Goal: Find specific page/section: Find specific page/section

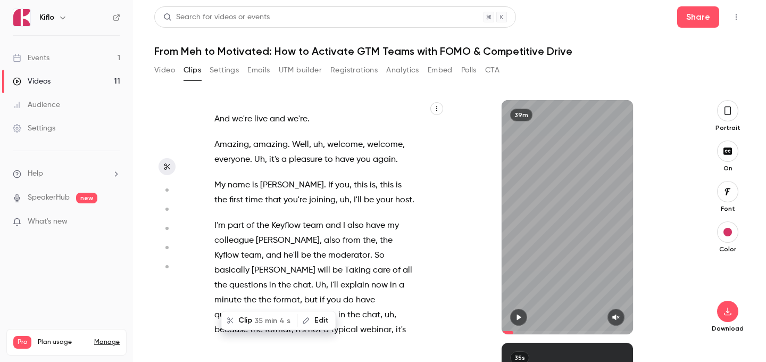
click at [61, 62] on link "Events 1" at bounding box center [66, 57] width 133 height 23
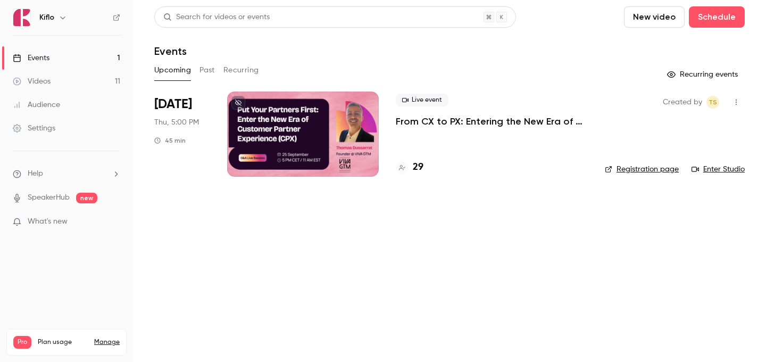
click at [413, 171] on h4 "29" at bounding box center [418, 167] width 11 height 14
